Goal: Task Accomplishment & Management: Complete application form

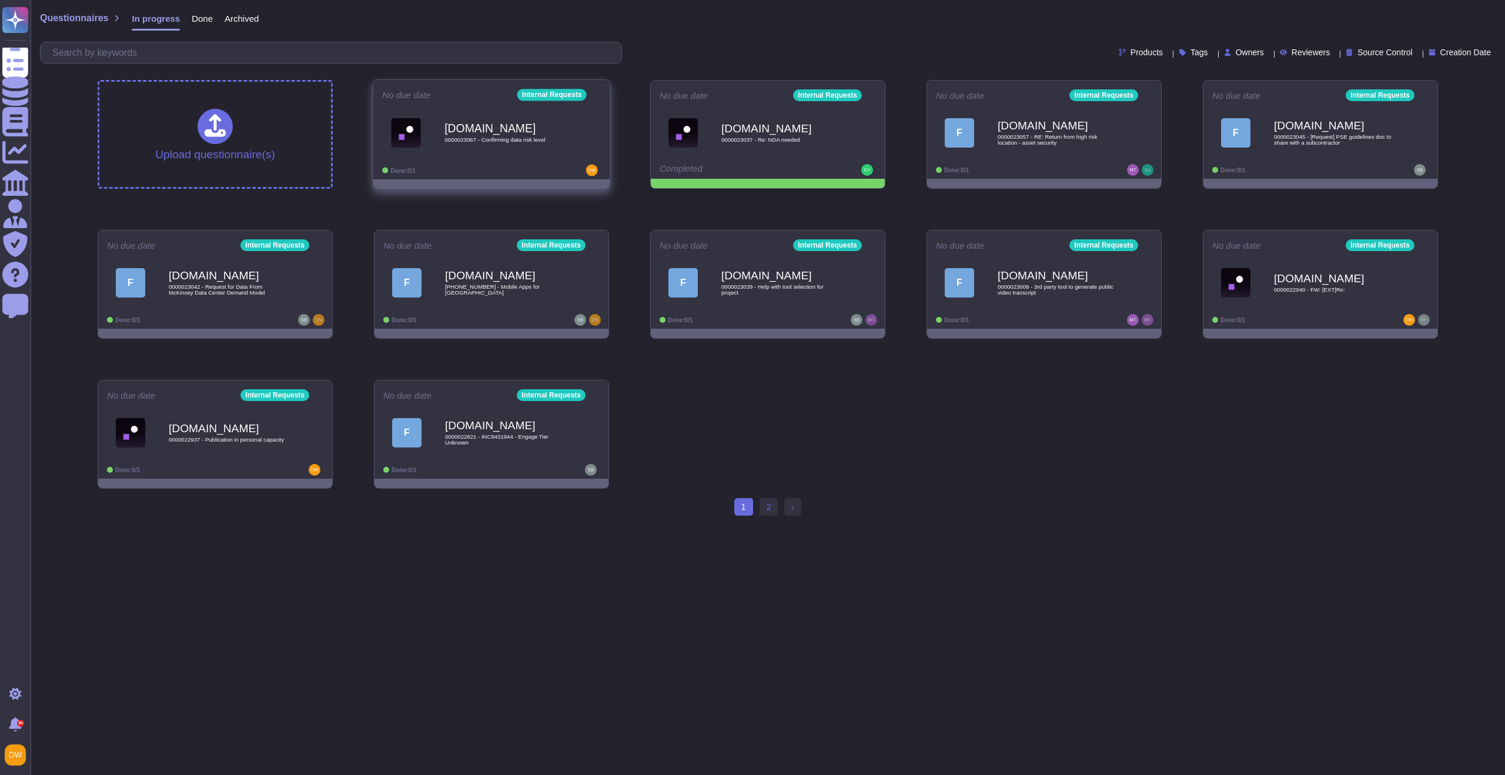
click at [496, 143] on div "Force.com 0000023067 - Confirming data risk level" at bounding box center [504, 133] width 119 height 48
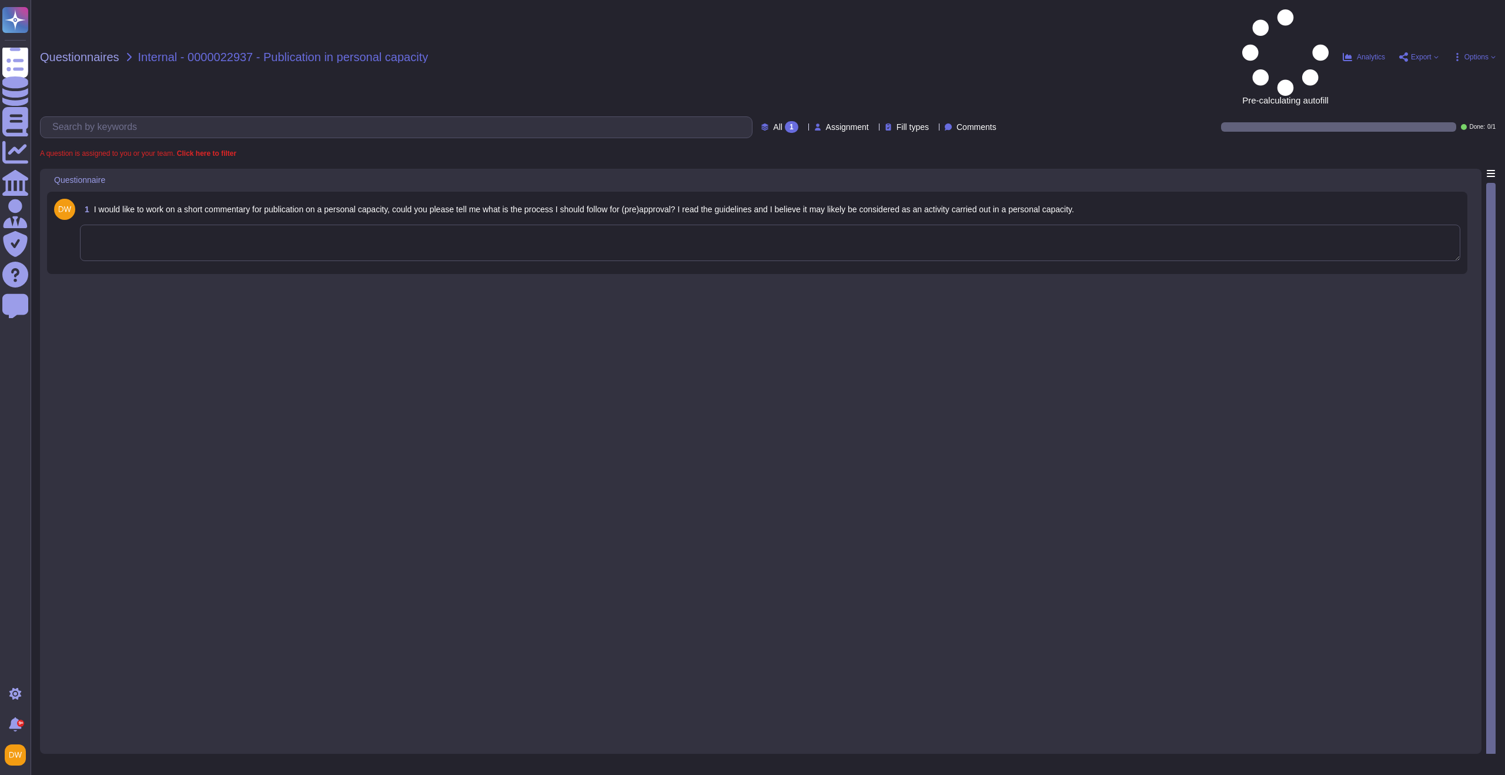
click at [335, 225] on textarea at bounding box center [770, 243] width 1381 height 36
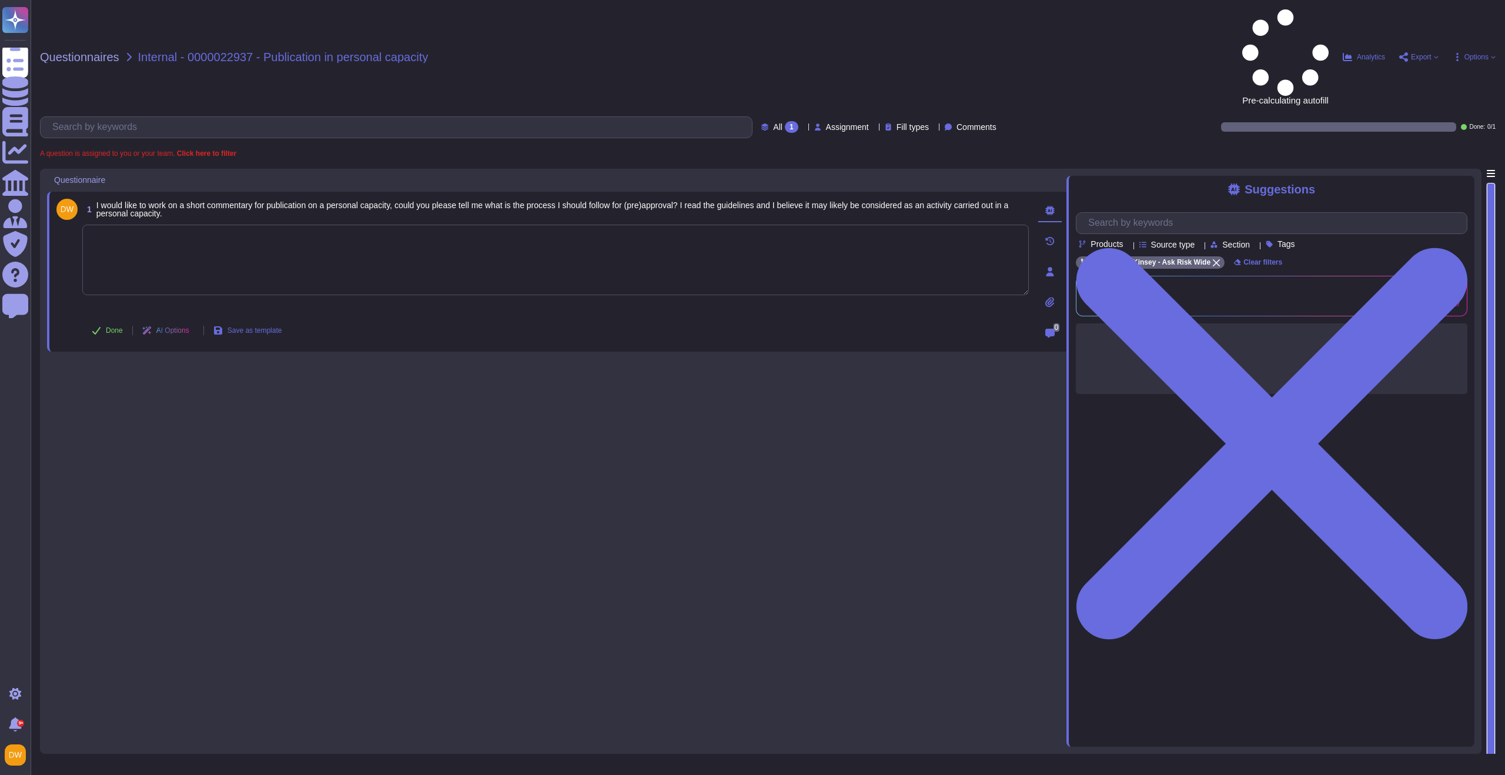
paste textarea "We are connecting you with @UK External Relations team to review your request a…"
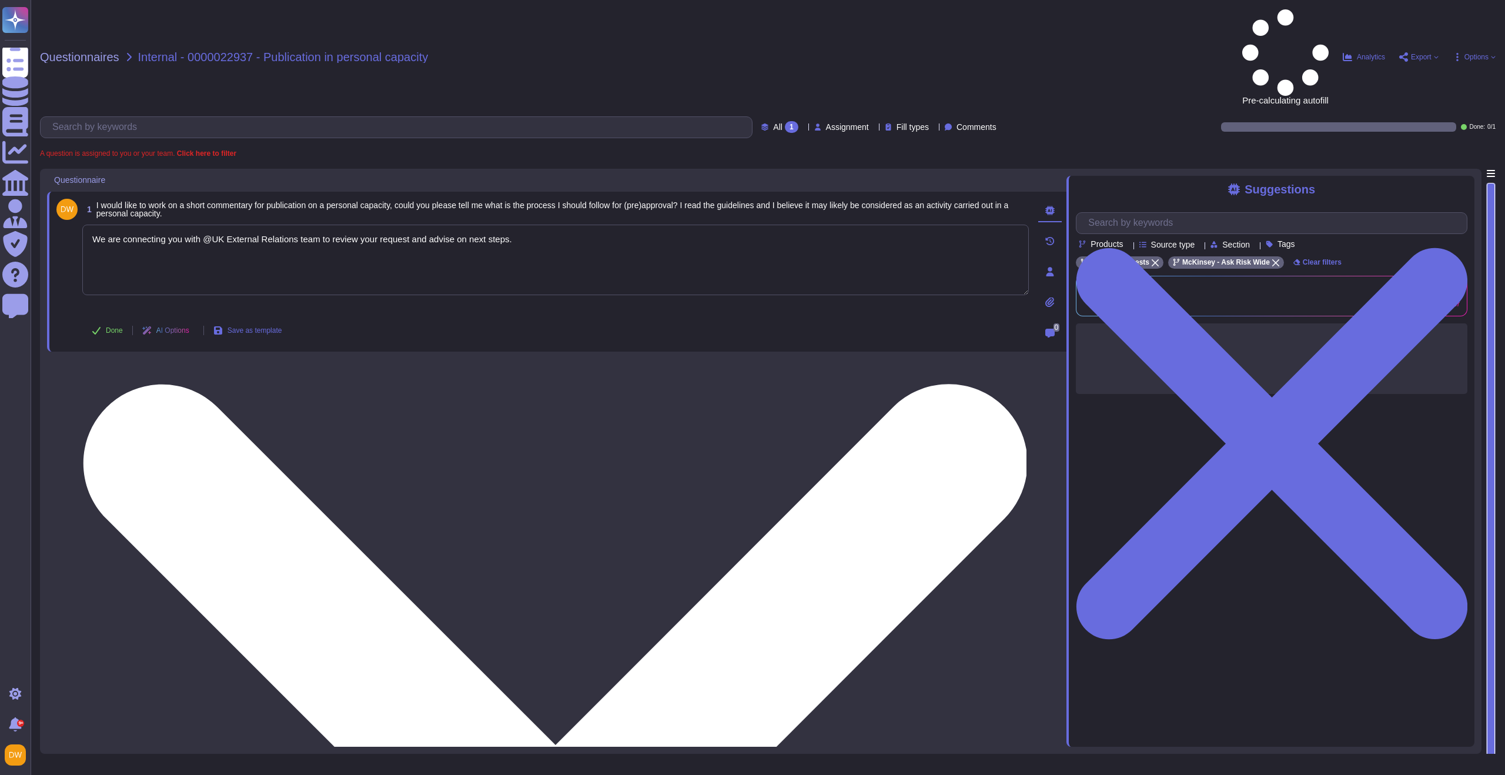
type textarea "We are connecting you with @UK External Relations team to review your request a…"
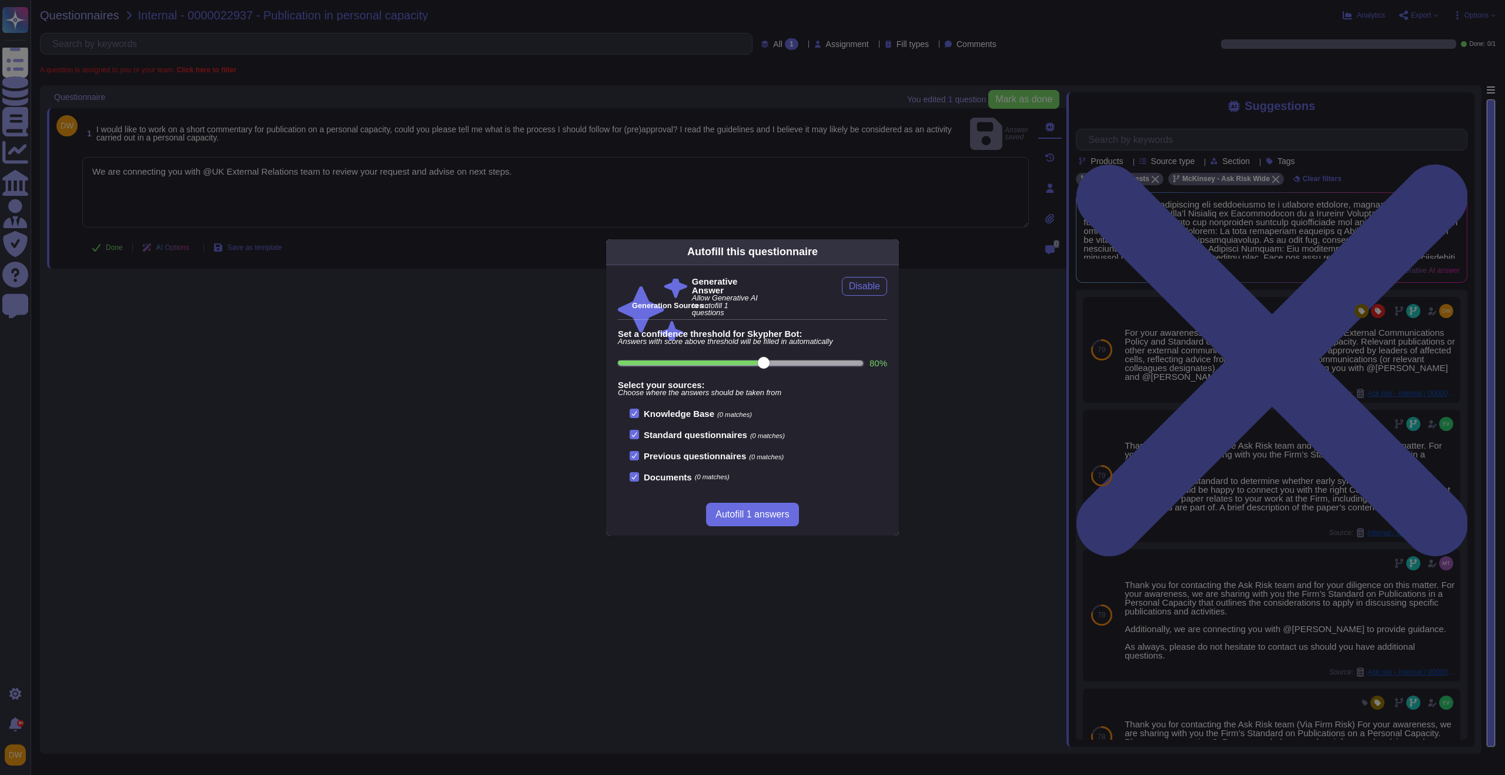
click at [109, 323] on div "Autofill this questionnaire Generative Answer Allow Generative AI to autofill 1…" at bounding box center [752, 387] width 1505 height 775
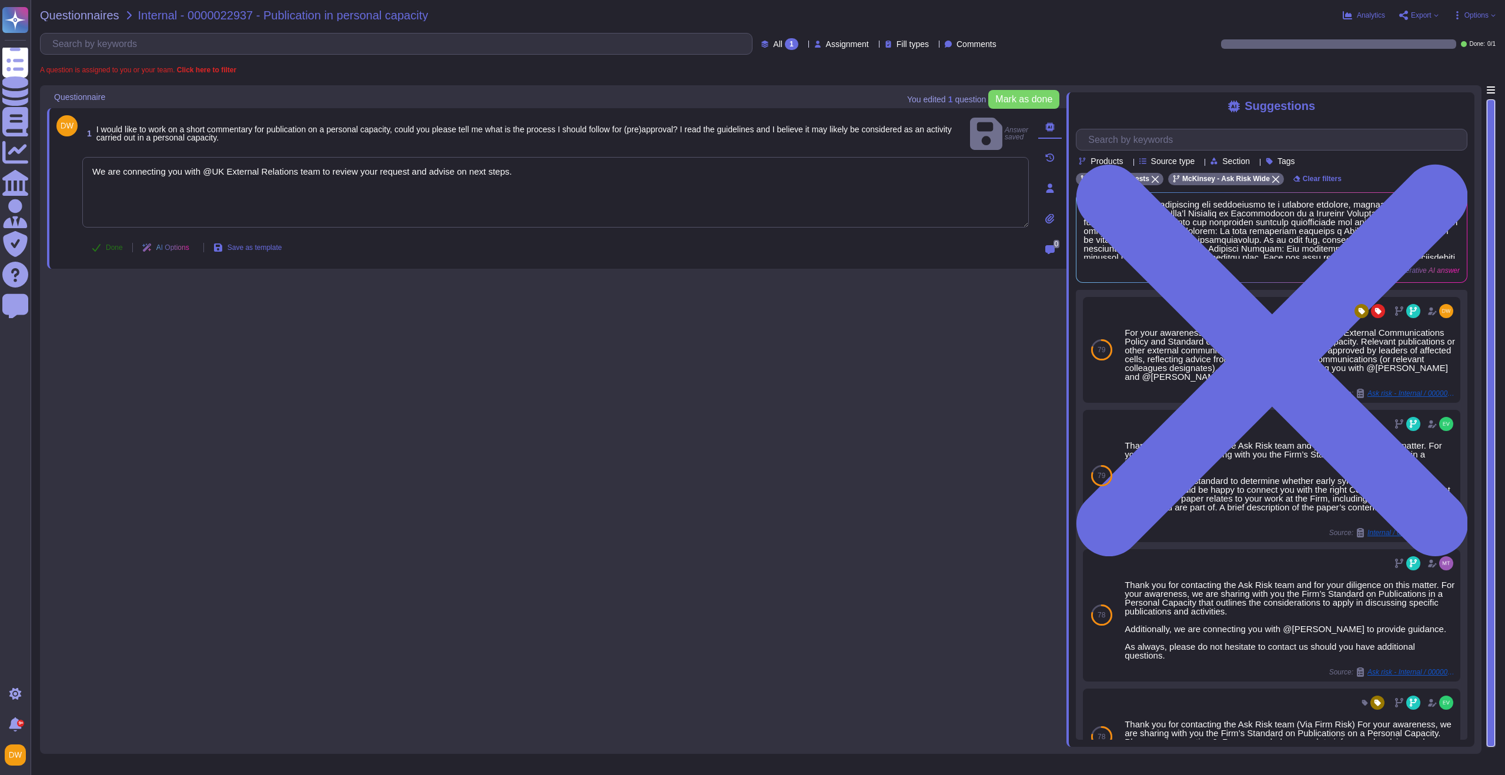
click at [106, 250] on span "Done" at bounding box center [114, 247] width 17 height 7
click at [99, 8] on div "Questionnaires Internal - 0000022937 - Publication in personal capacity Analyti…" at bounding box center [768, 387] width 1475 height 775
click at [92, 17] on span "Questionnaires" at bounding box center [79, 15] width 79 height 12
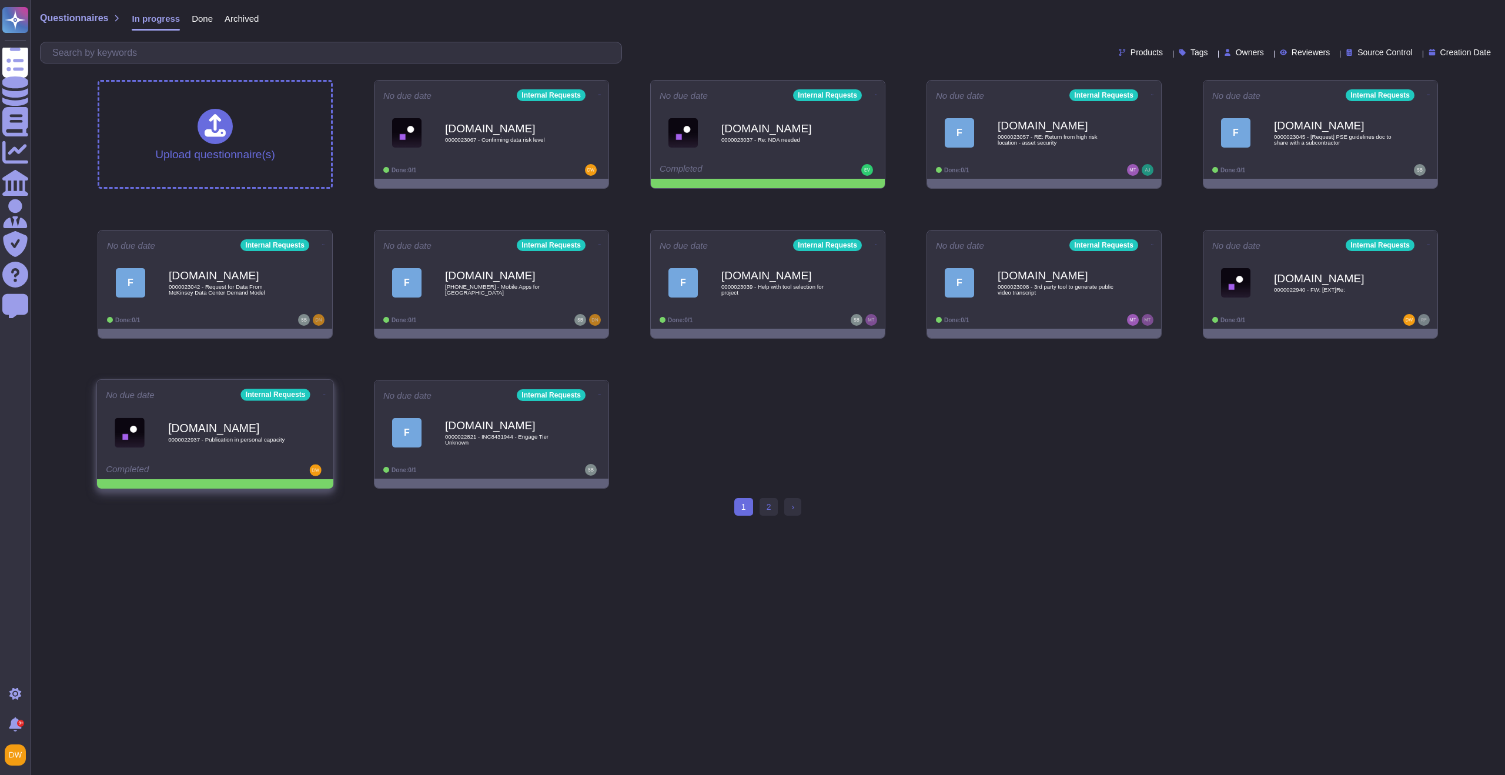
click at [323, 394] on icon at bounding box center [324, 394] width 2 height 3
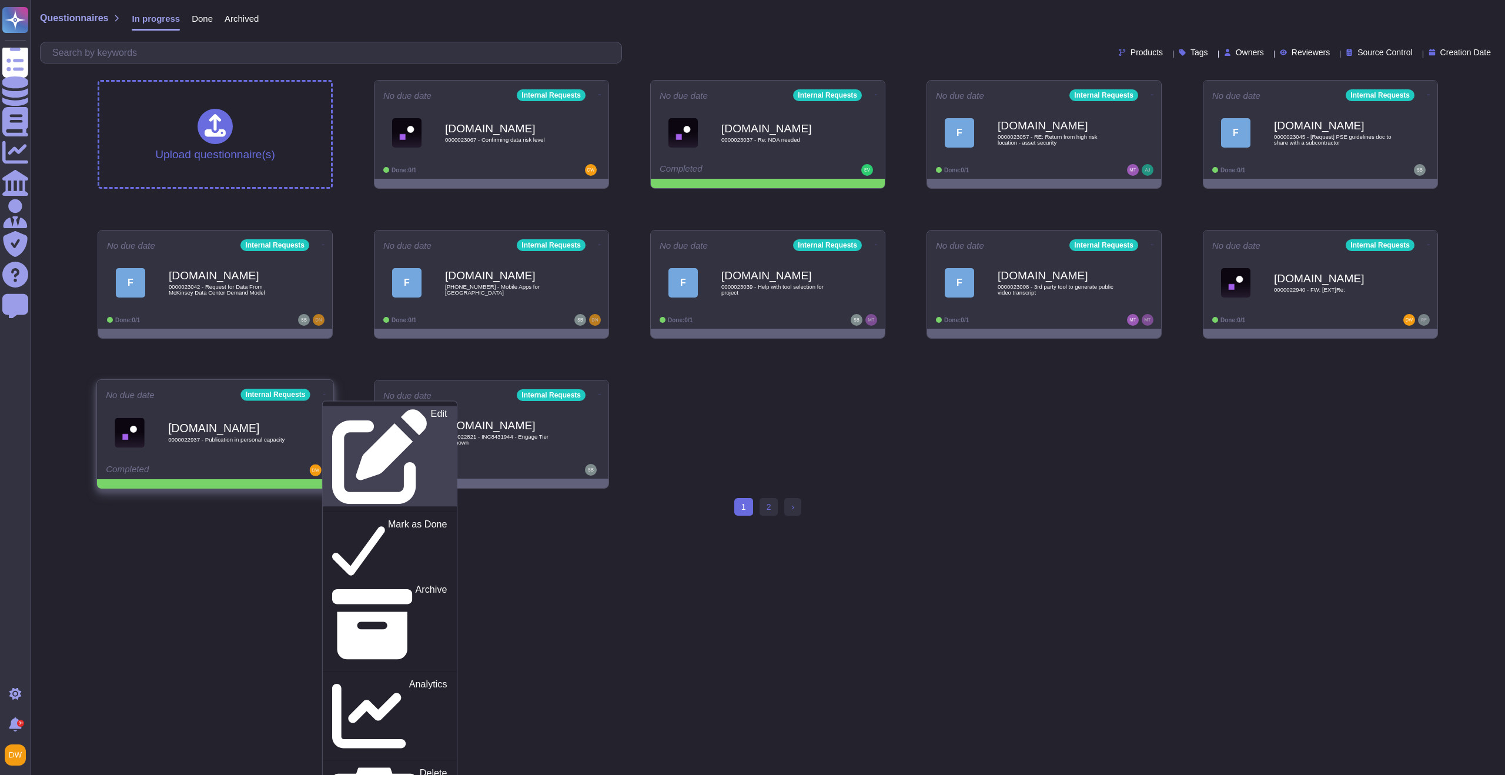
click at [431, 409] on p "Edit" at bounding box center [439, 456] width 16 height 95
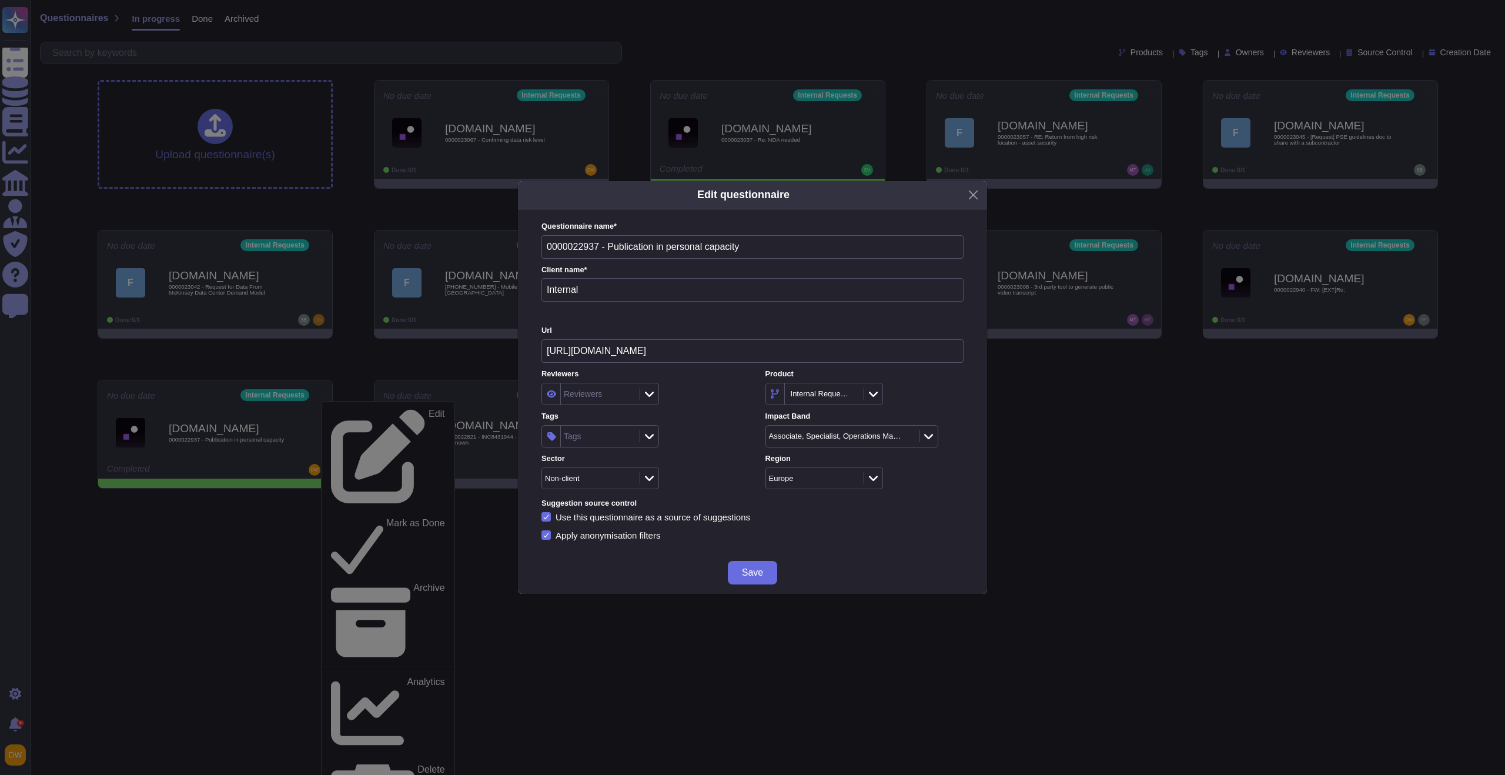
click at [592, 439] on div "Tags" at bounding box center [599, 436] width 76 height 21
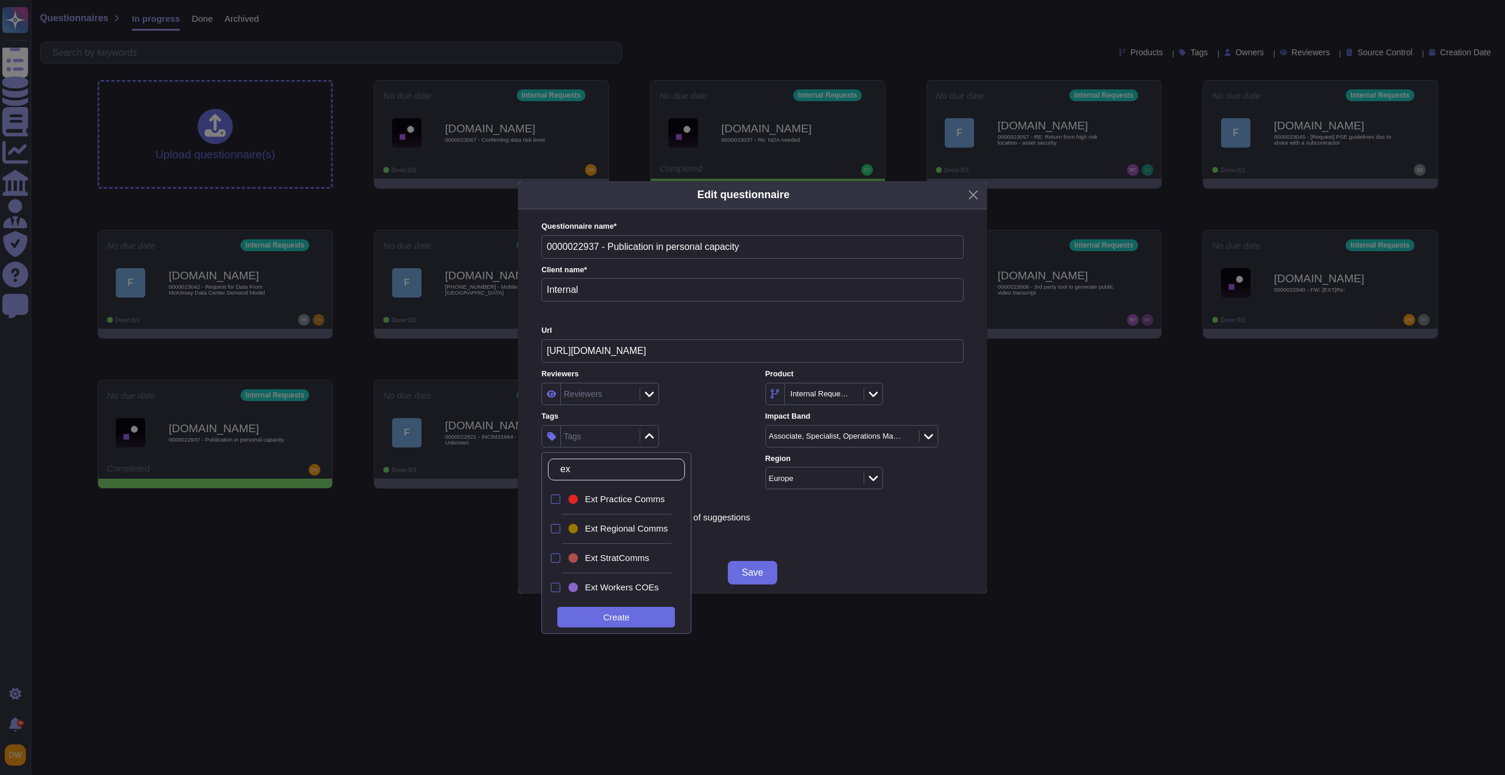
type input "ext"
click at [617, 525] on span "Ext Regional Comms" at bounding box center [626, 528] width 83 height 11
click at [730, 430] on div "Ext Regional Comms" at bounding box center [641, 436] width 198 height 22
click at [756, 569] on span "Save" at bounding box center [752, 572] width 21 height 9
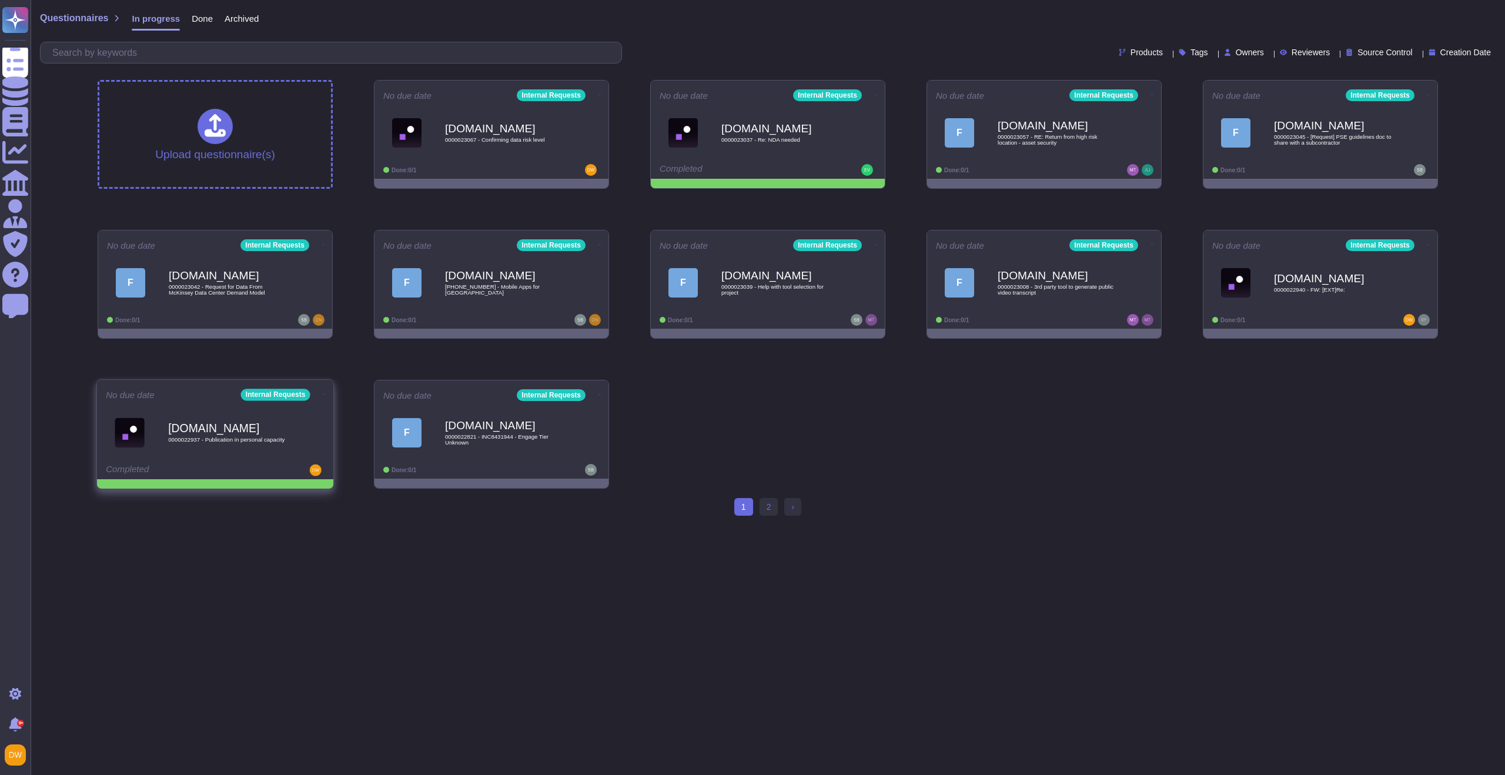
click at [323, 394] on icon at bounding box center [324, 394] width 2 height 1
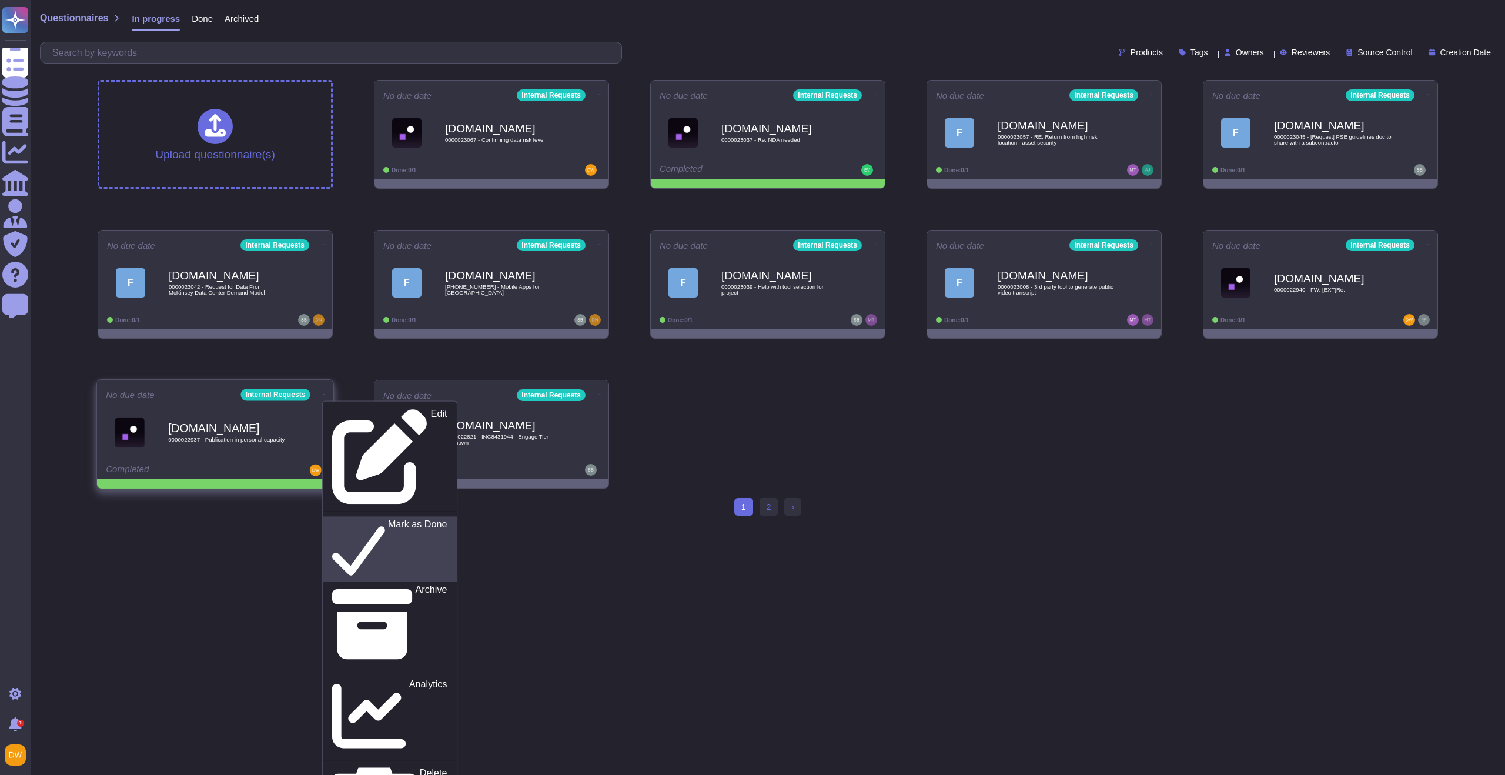
click at [388, 519] on p "Mark as Done" at bounding box center [417, 549] width 59 height 60
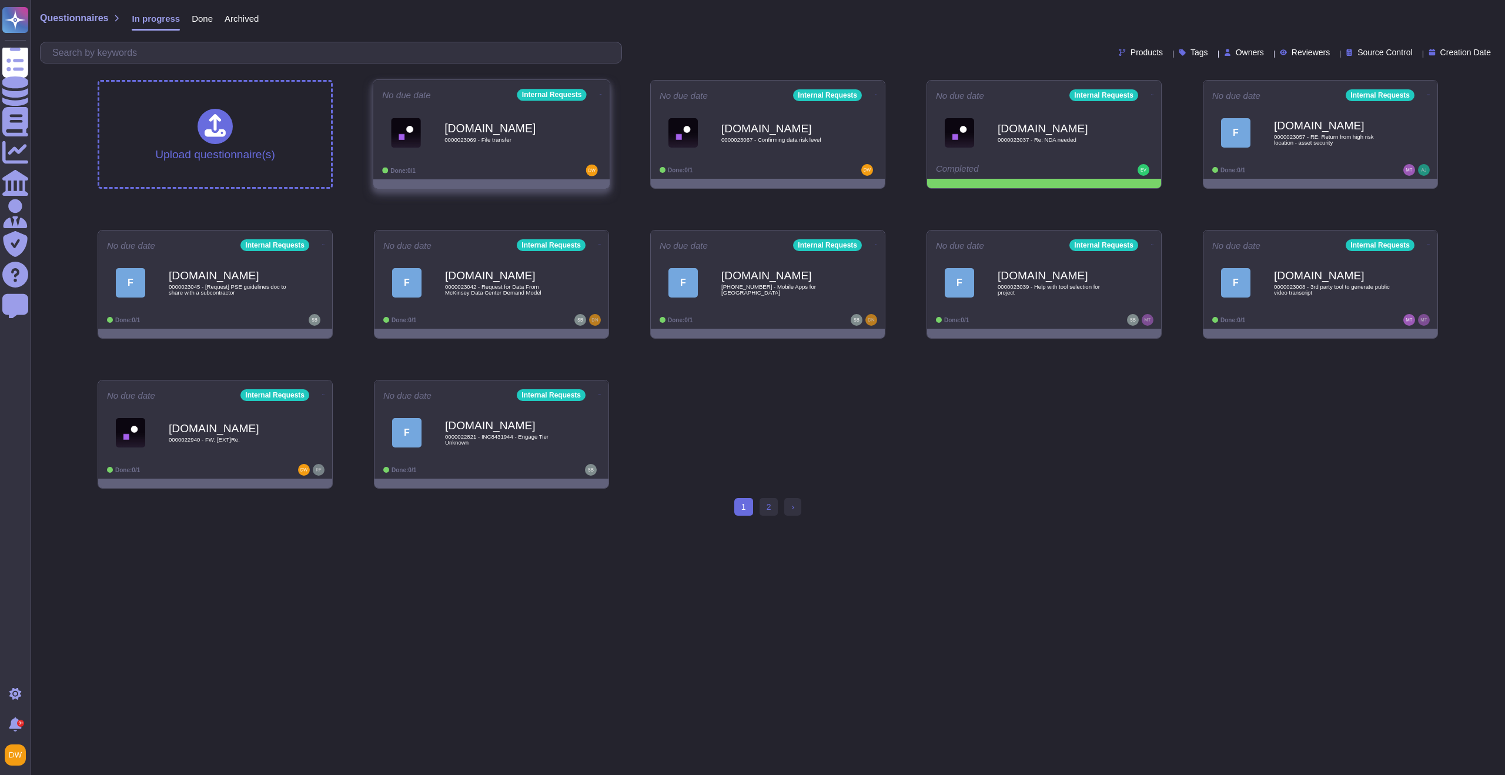
click at [467, 126] on b "[DOMAIN_NAME]" at bounding box center [504, 127] width 119 height 11
